Goal: Check status

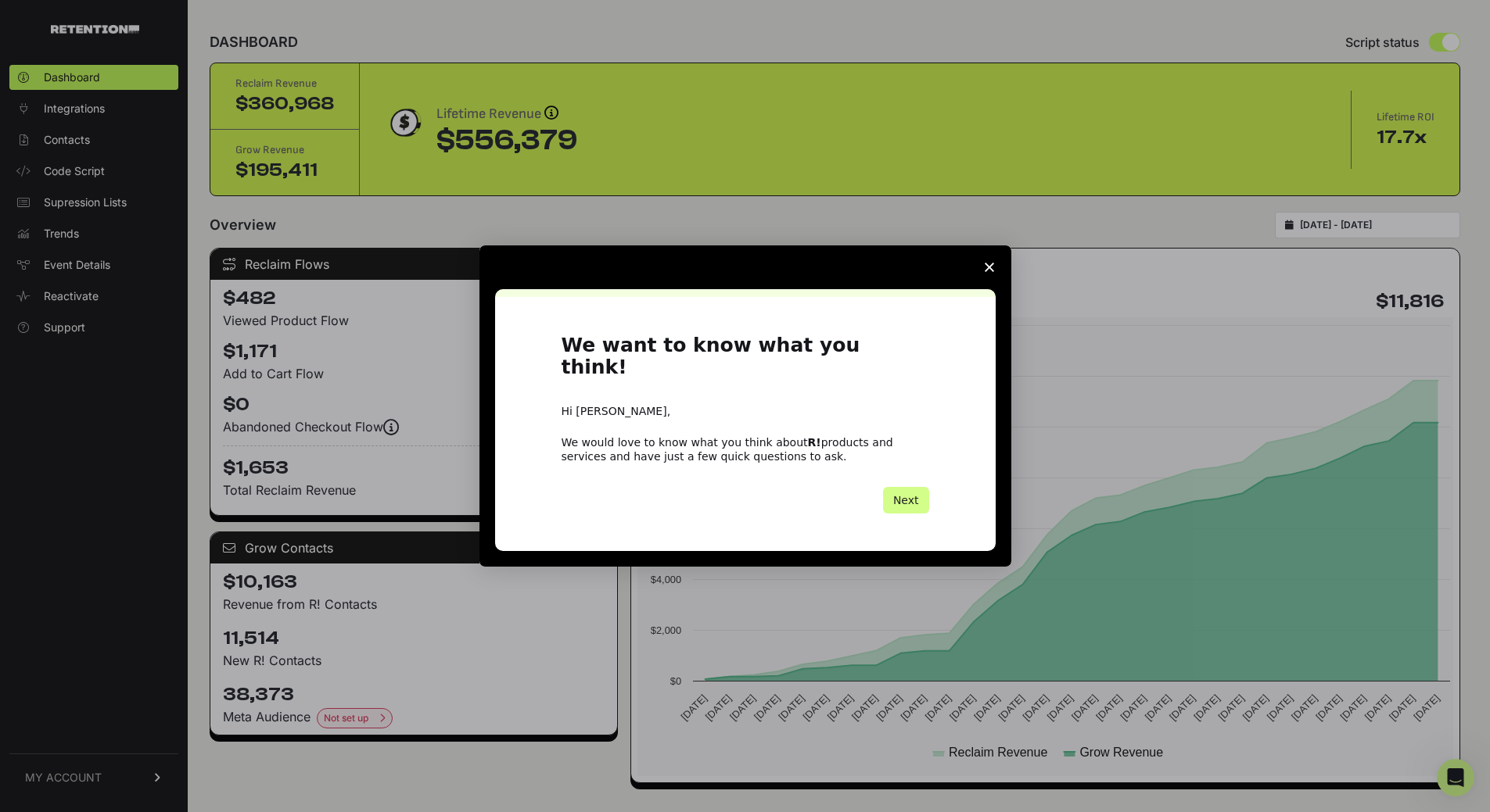
click at [989, 272] on polygon "Close survey" at bounding box center [990, 268] width 10 height 10
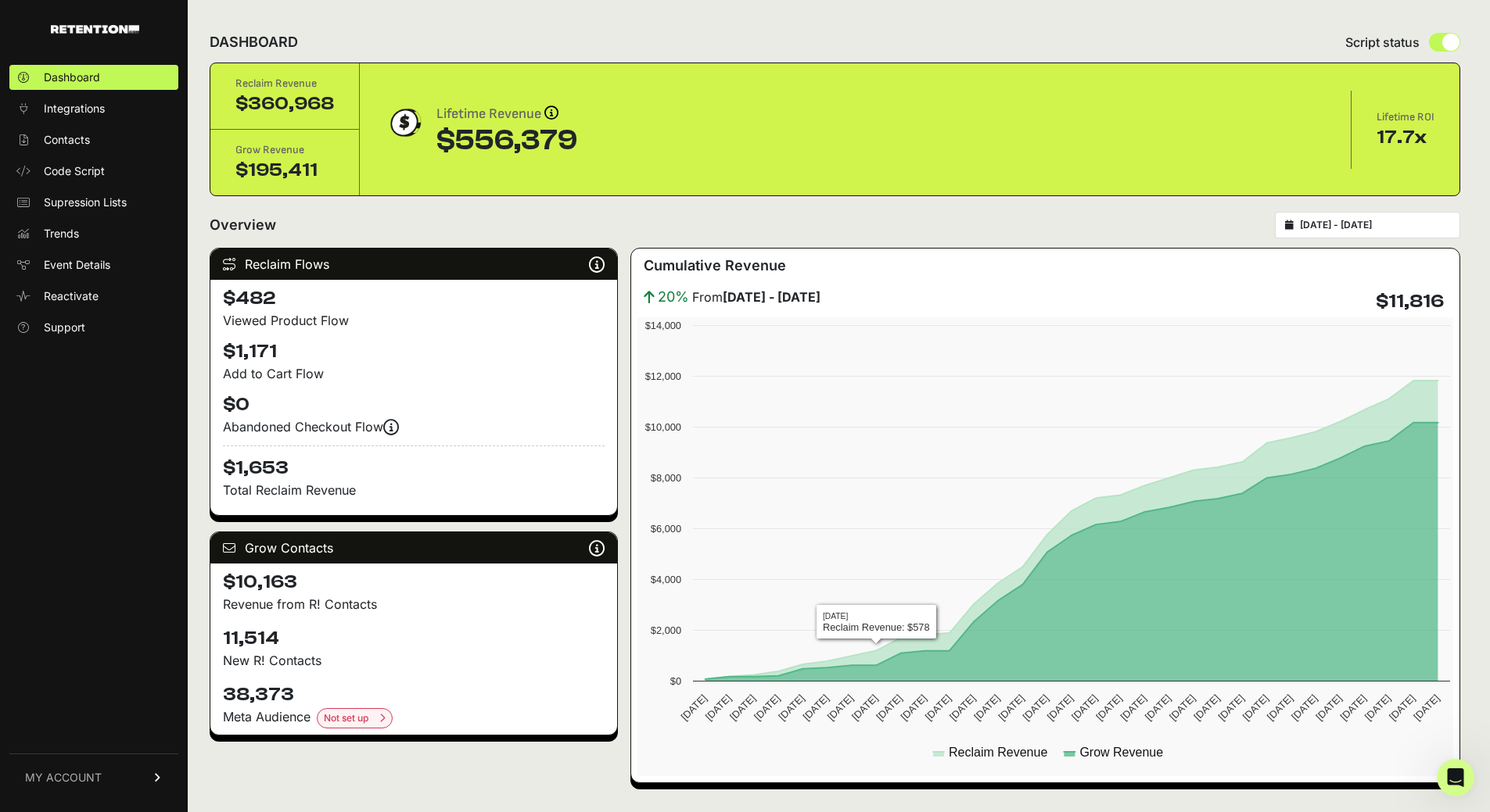
click at [1353, 218] on div "[DATE] - [DATE]" at bounding box center [1367, 226] width 185 height 27
click at [1338, 224] on input "[DATE] - [DATE]" at bounding box center [1375, 225] width 150 height 12
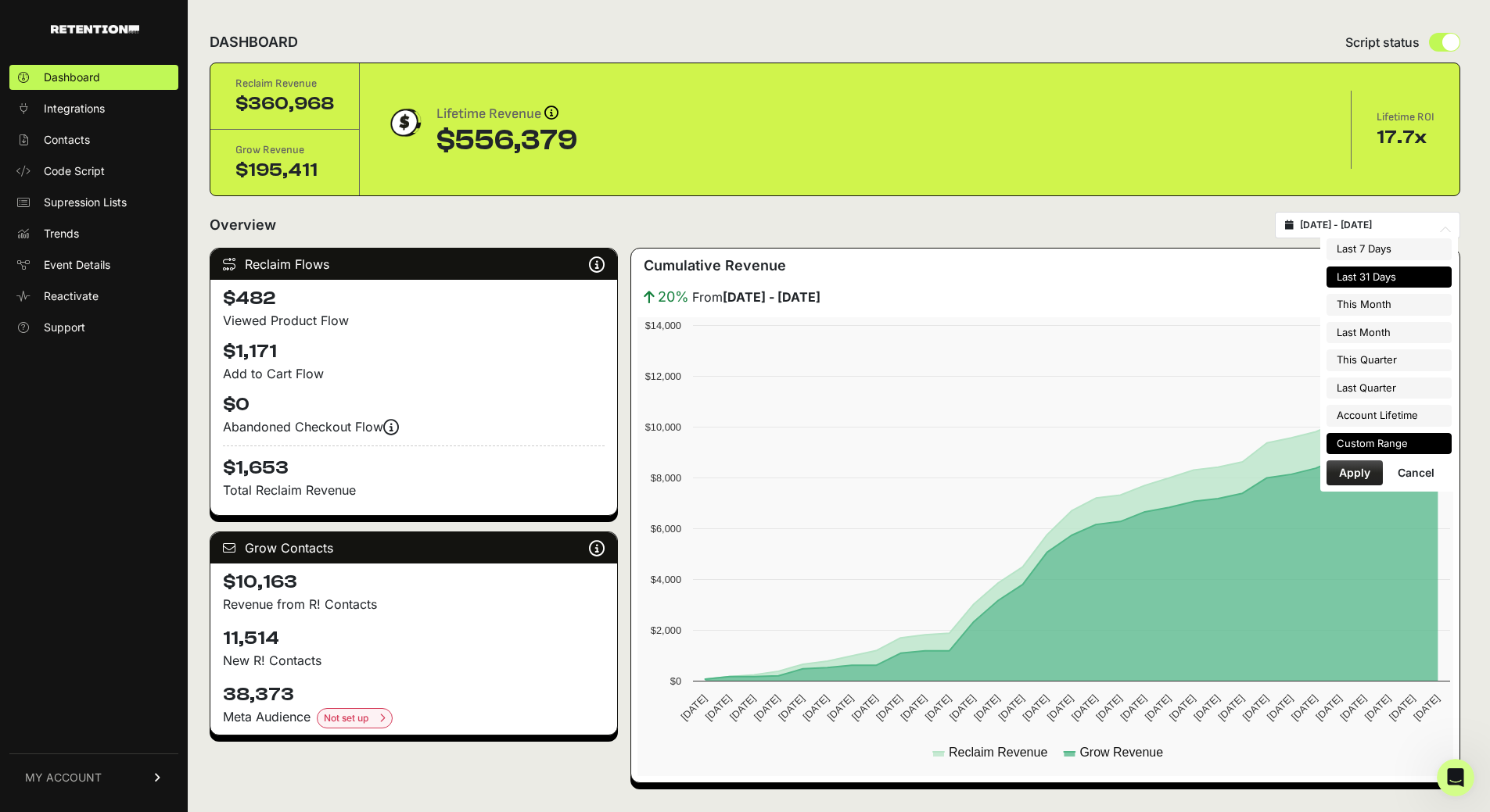
click at [1369, 444] on li "Custom Range" at bounding box center [1389, 443] width 125 height 22
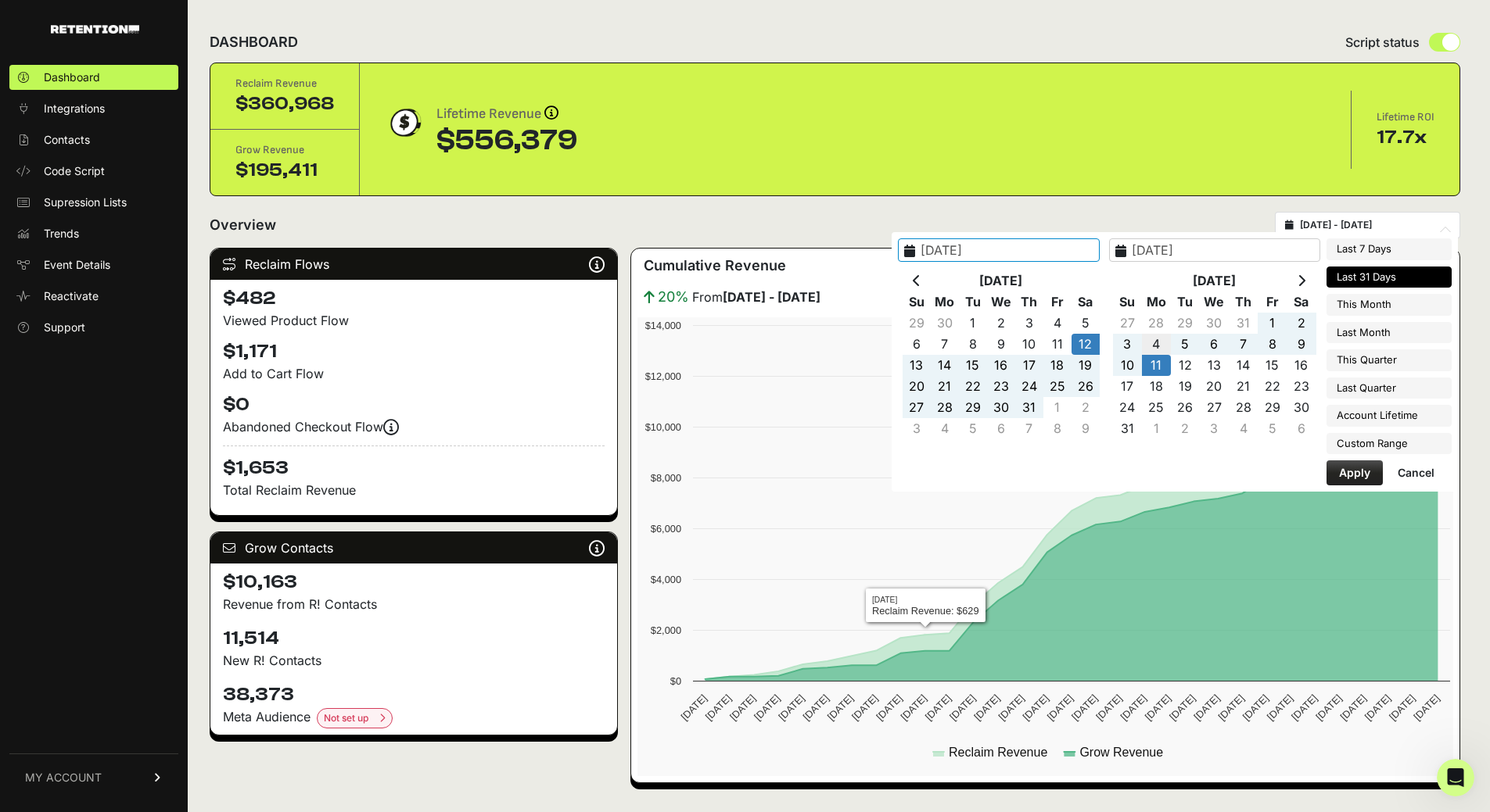
type input "[DATE]"
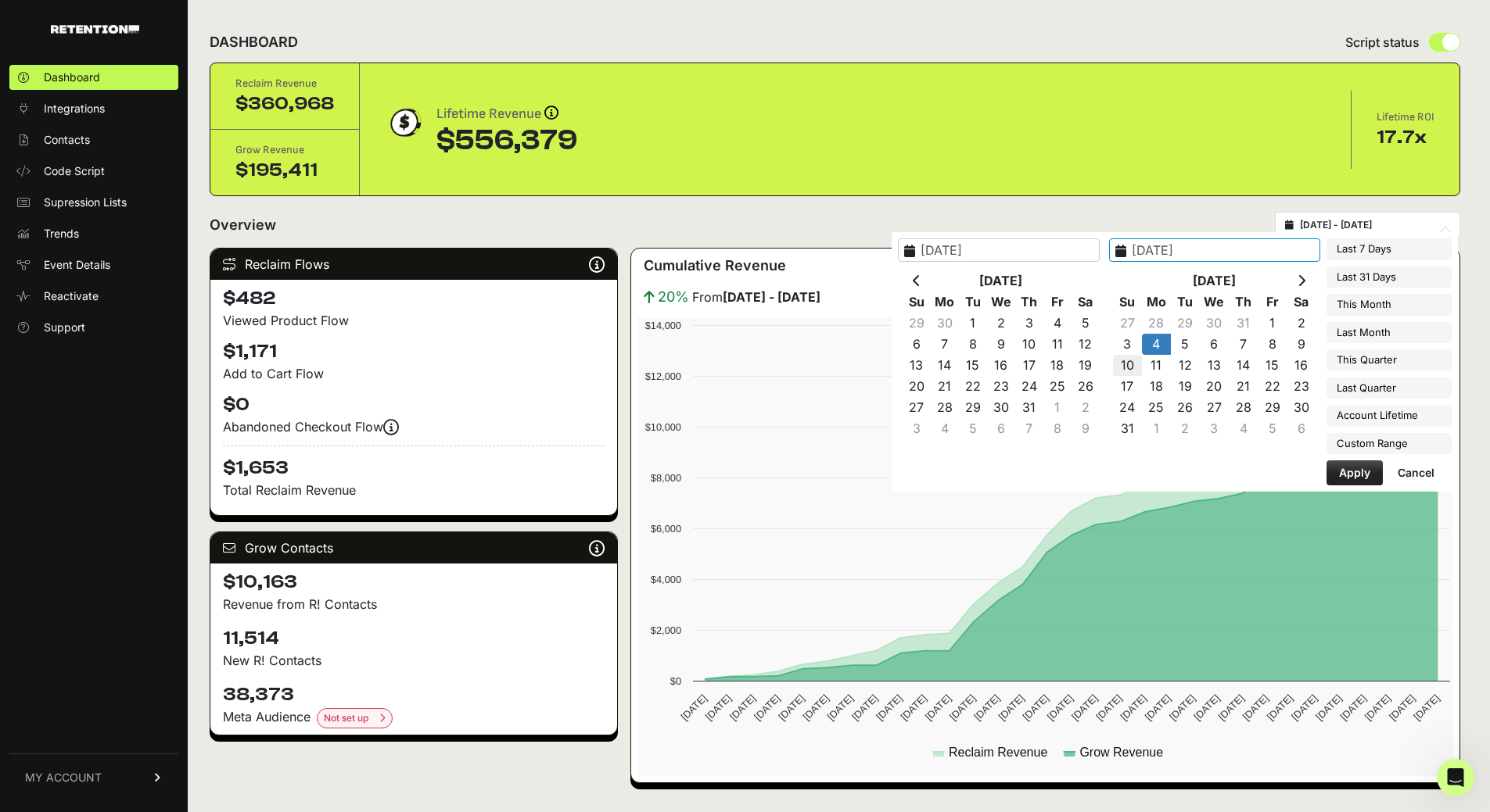
type input "[DATE]"
click at [1360, 468] on button "Apply" at bounding box center [1355, 473] width 57 height 25
type input "[DATE] - [DATE]"
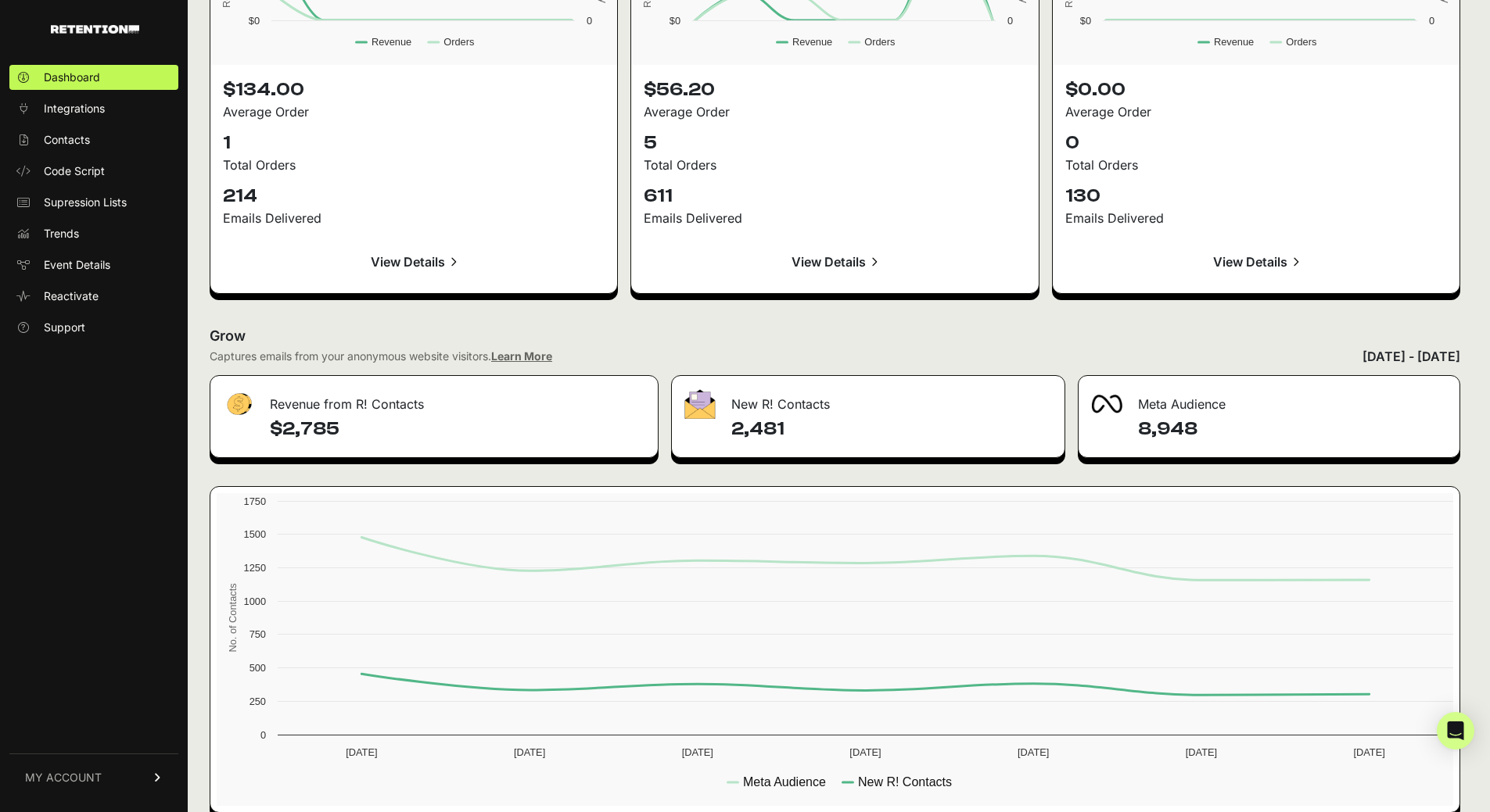
scroll to position [1618, 0]
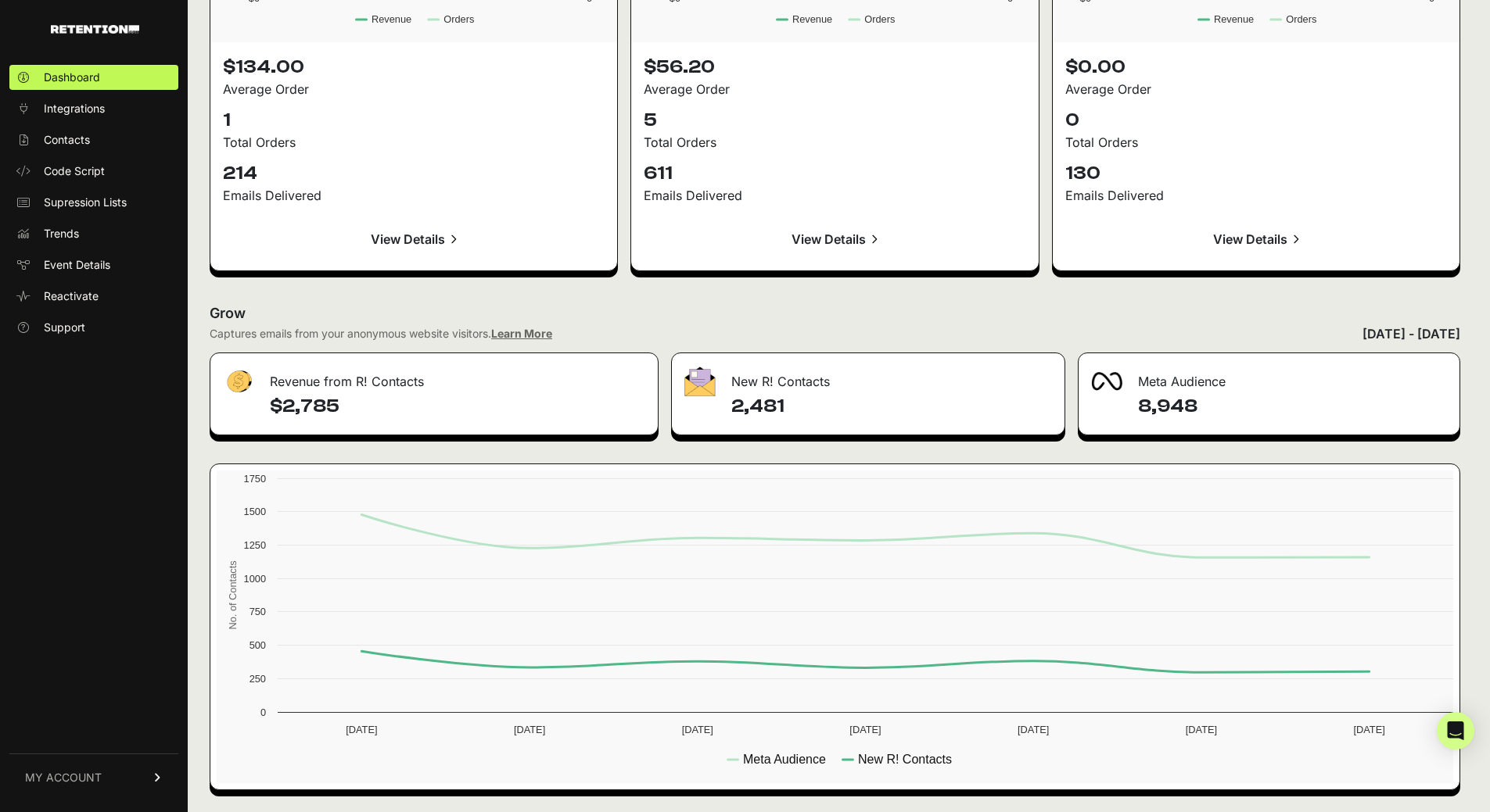
drag, startPoint x: 314, startPoint y: 408, endPoint x: 354, endPoint y: 409, distance: 40.0
click at [354, 409] on h4 "$2,785" at bounding box center [457, 407] width 375 height 25
copy h4 "2,785"
